Goal: Transaction & Acquisition: Purchase product/service

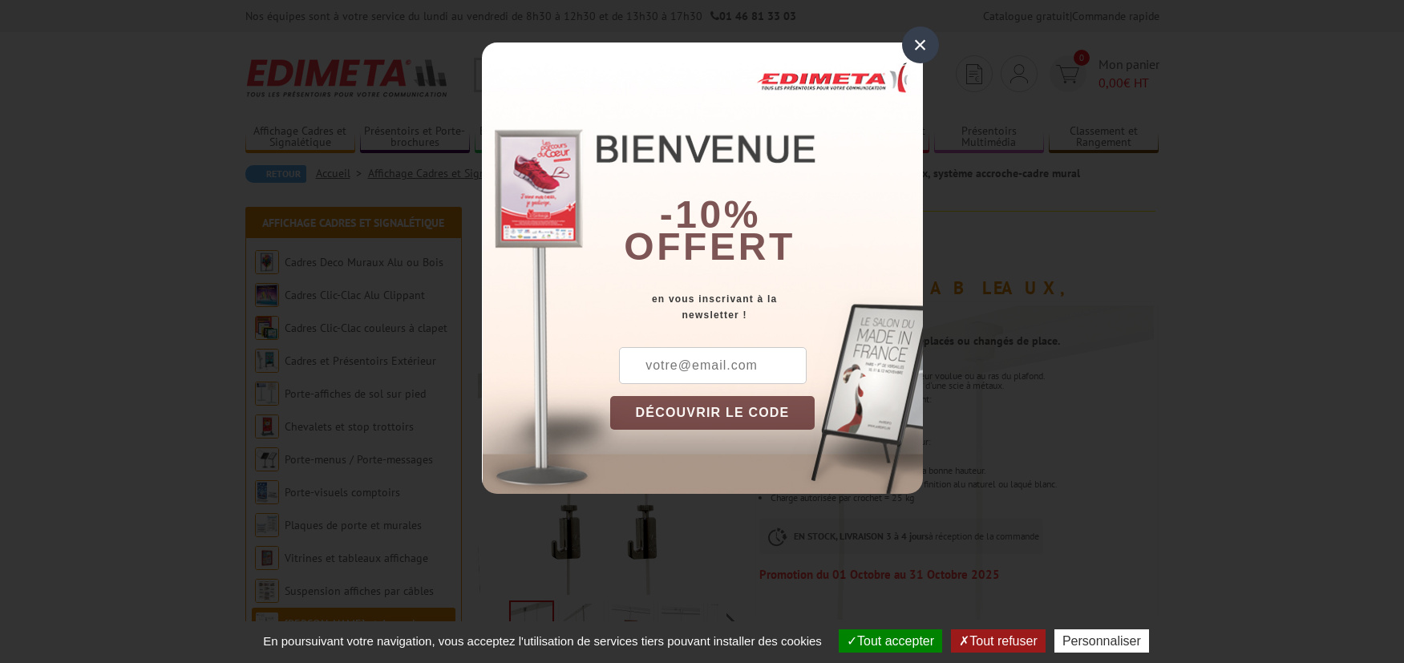
click at [922, 38] on div "×" at bounding box center [920, 44] width 37 height 37
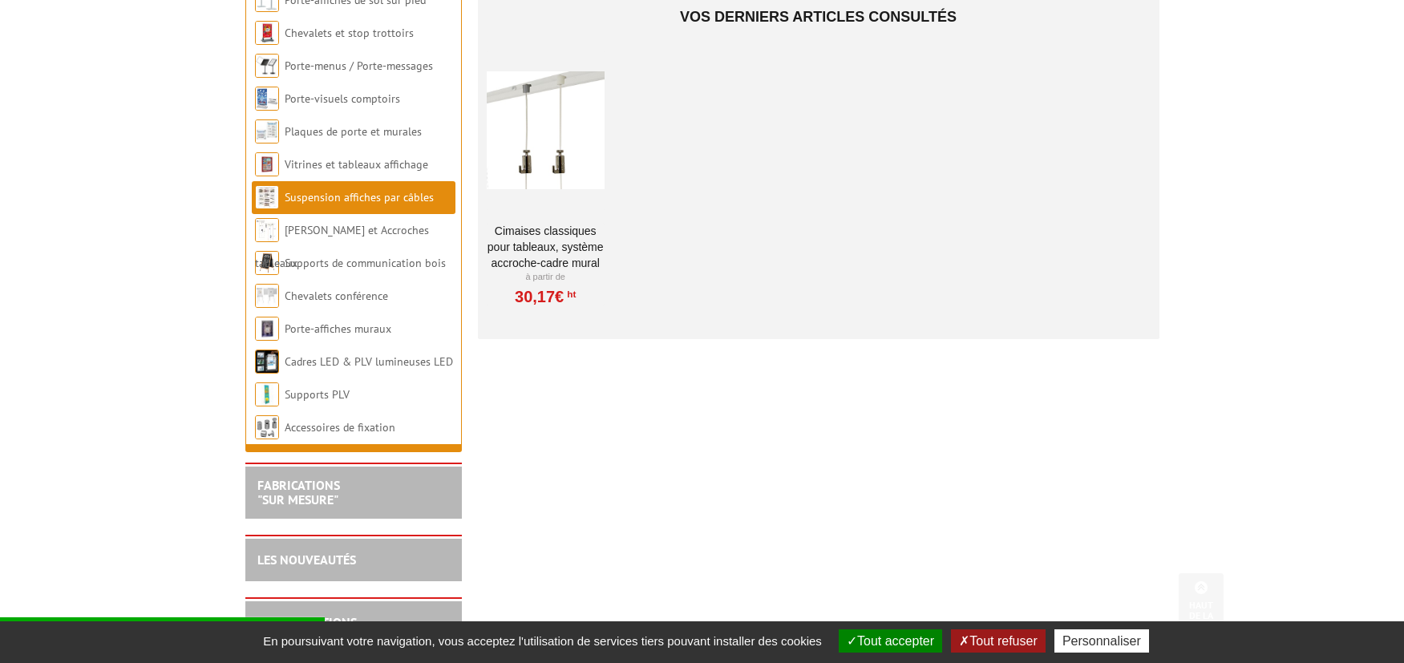
scroll to position [401, 0]
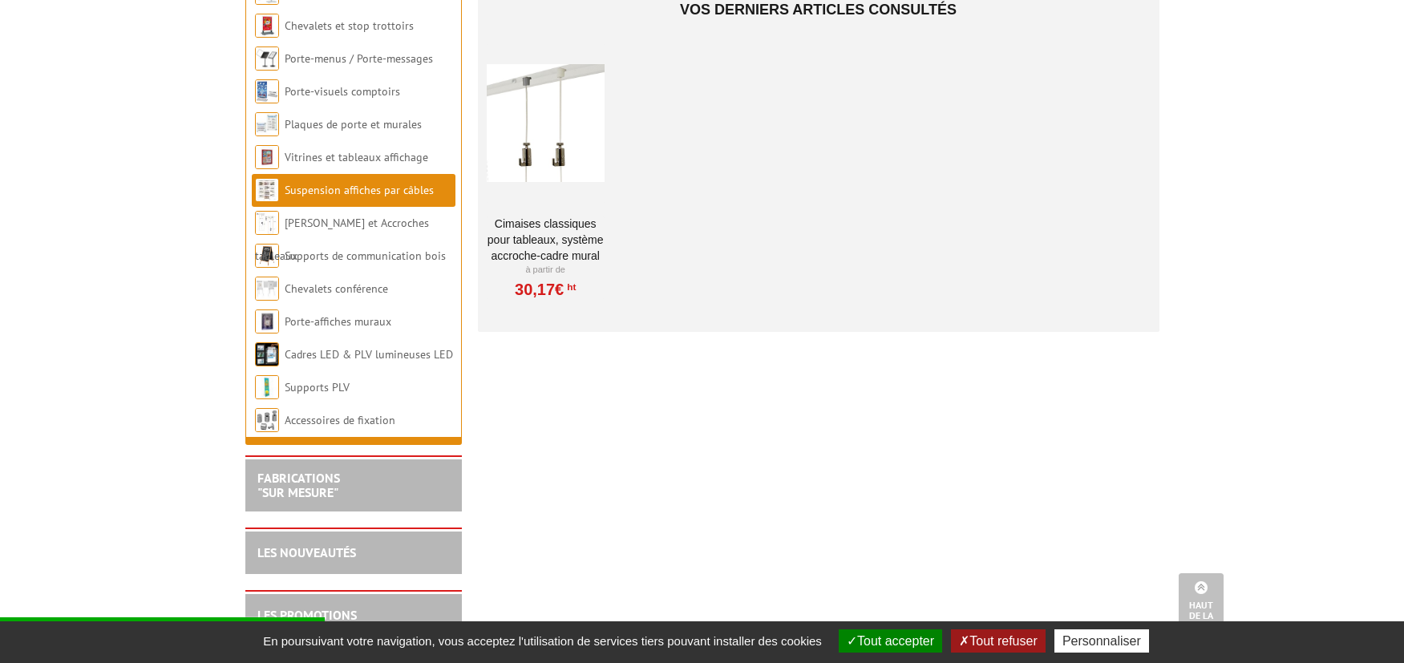
click at [564, 126] on div at bounding box center [546, 123] width 118 height 160
